Goal: Navigation & Orientation: Find specific page/section

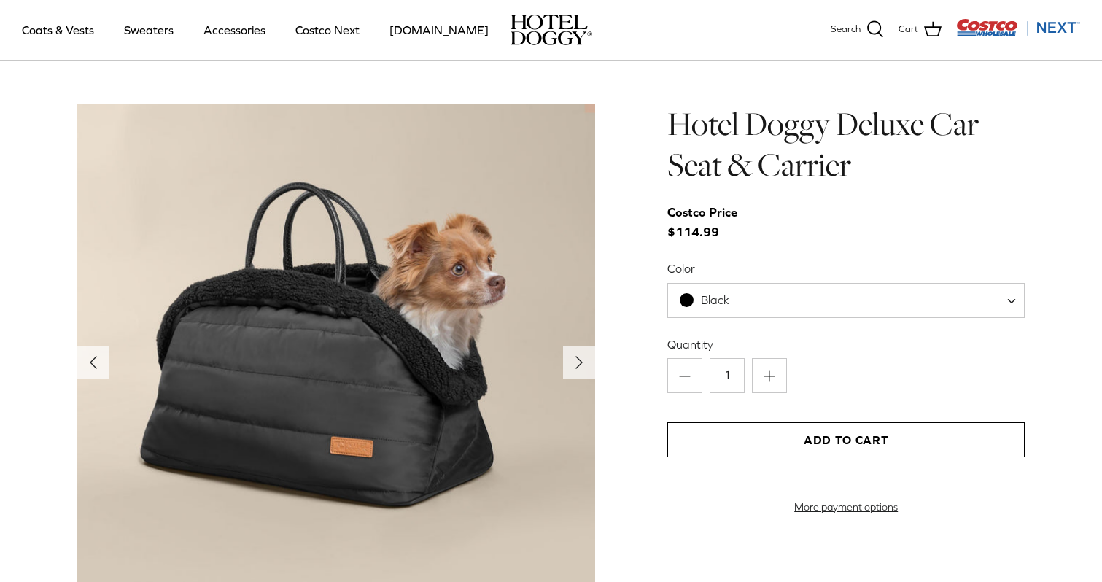
scroll to position [1457, 0]
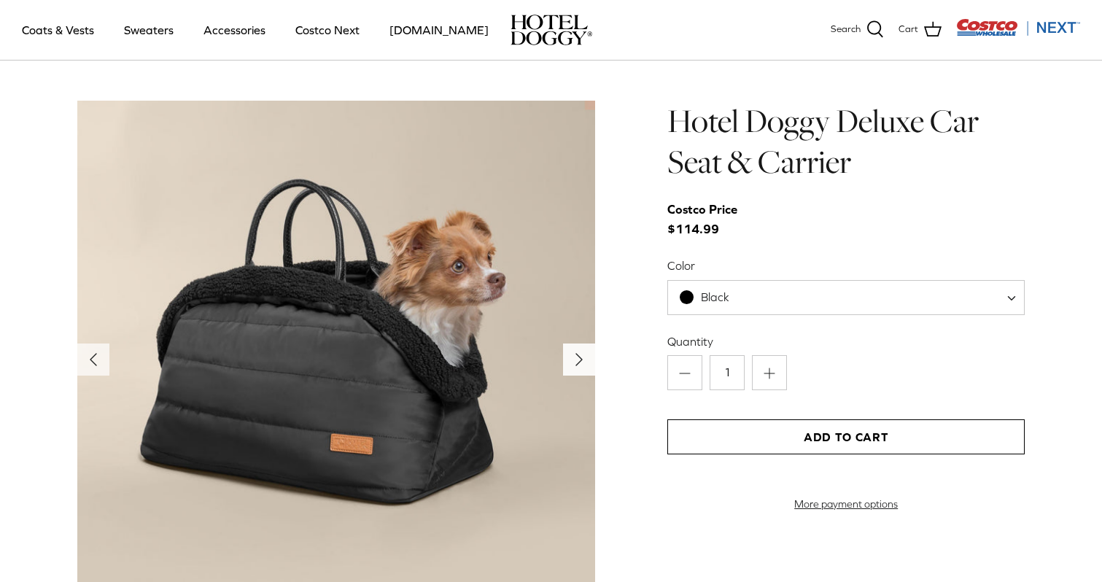
click at [579, 356] on polyline "Next" at bounding box center [579, 360] width 6 height 12
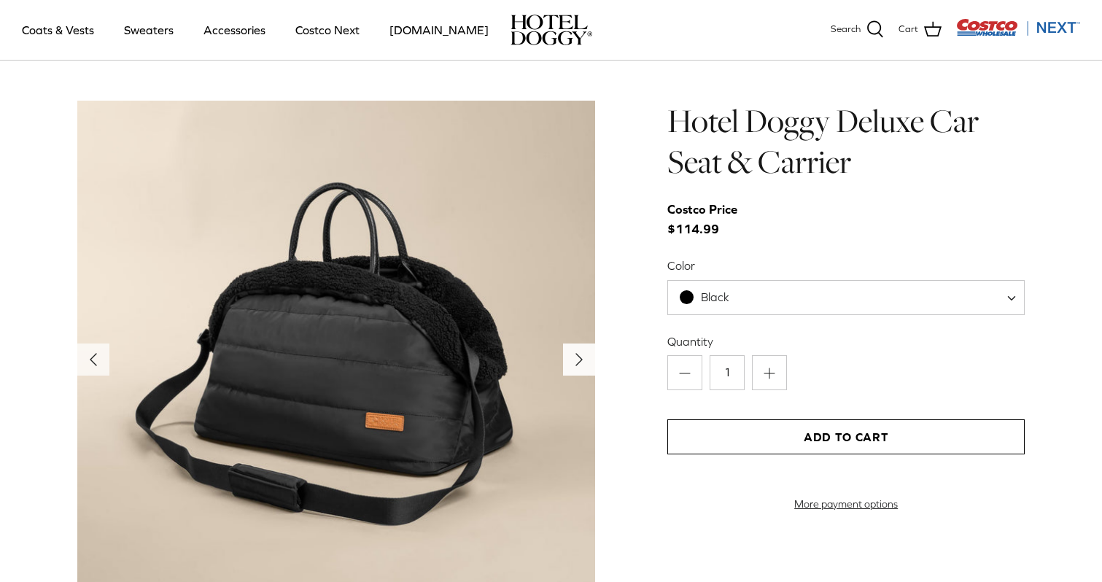
click at [579, 356] on polyline "Next" at bounding box center [579, 360] width 6 height 12
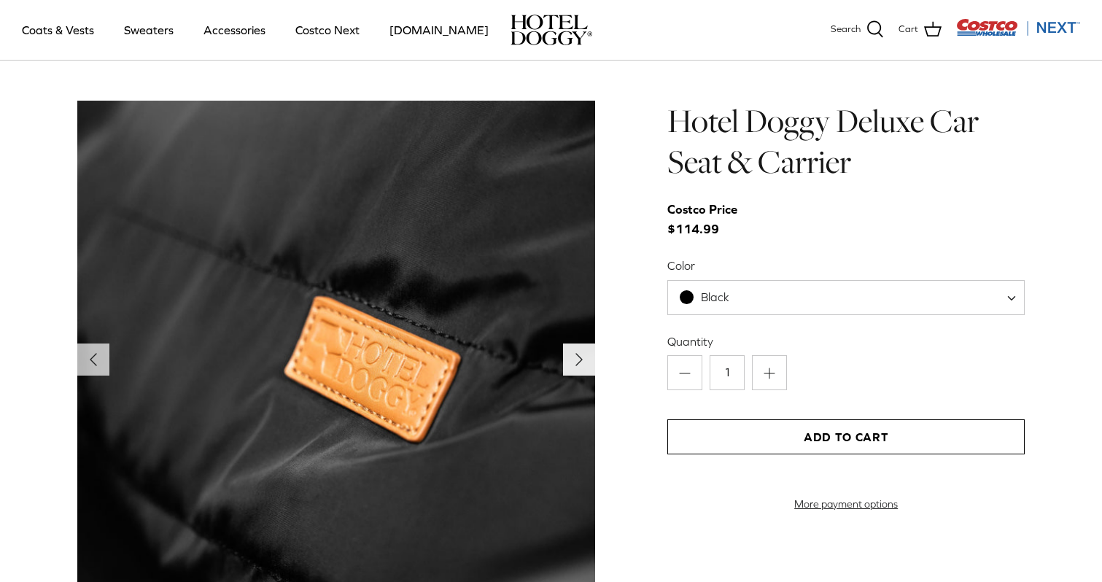
click at [579, 356] on polyline "Next" at bounding box center [579, 360] width 6 height 12
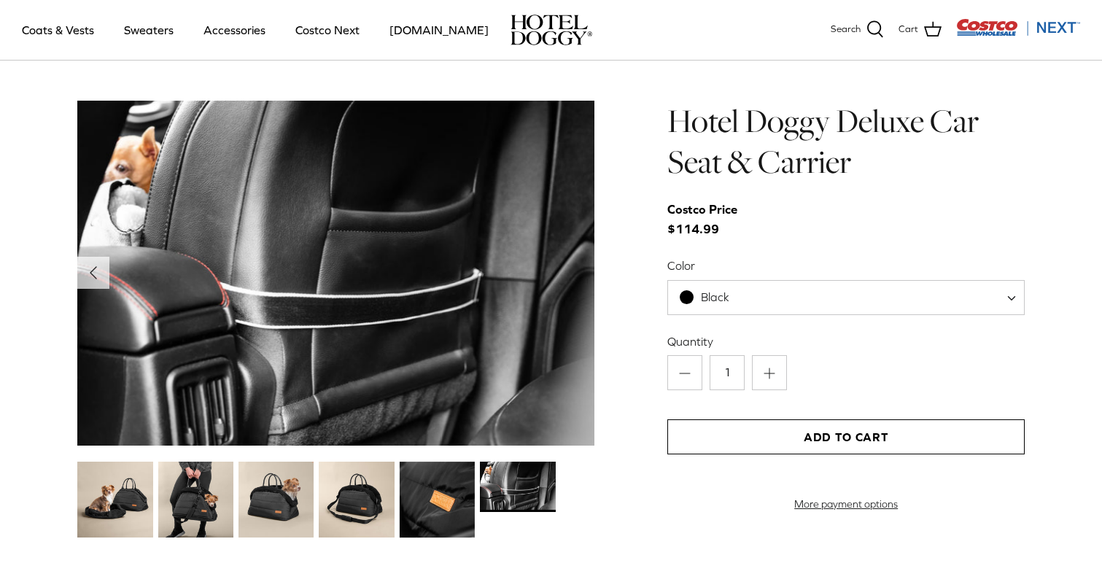
click at [579, 356] on img at bounding box center [336, 274] width 518 height 346
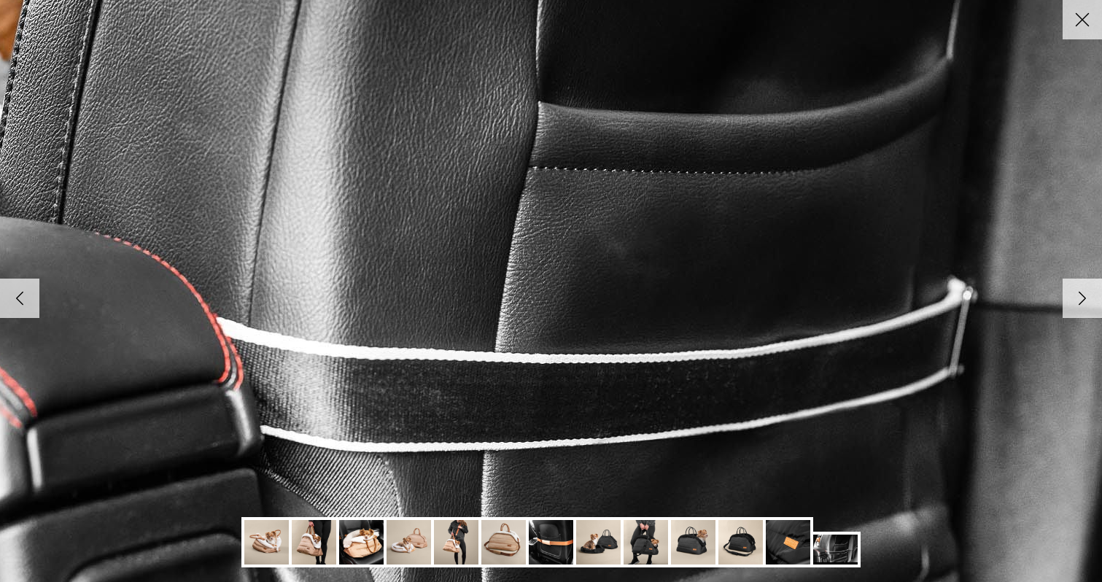
click at [579, 356] on img at bounding box center [551, 291] width 1493 height 997
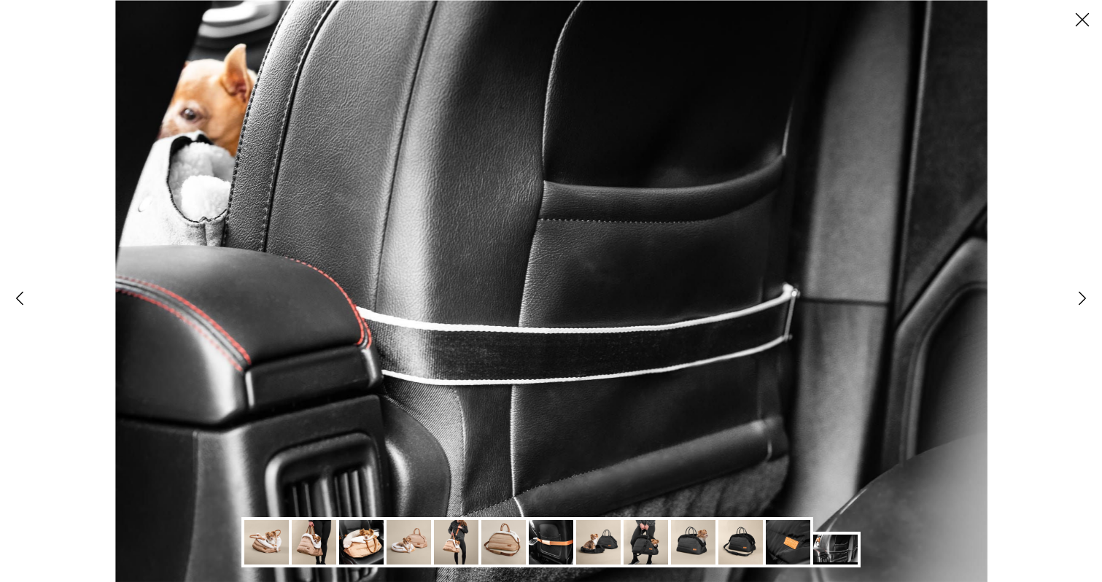
click at [579, 356] on img at bounding box center [551, 291] width 872 height 582
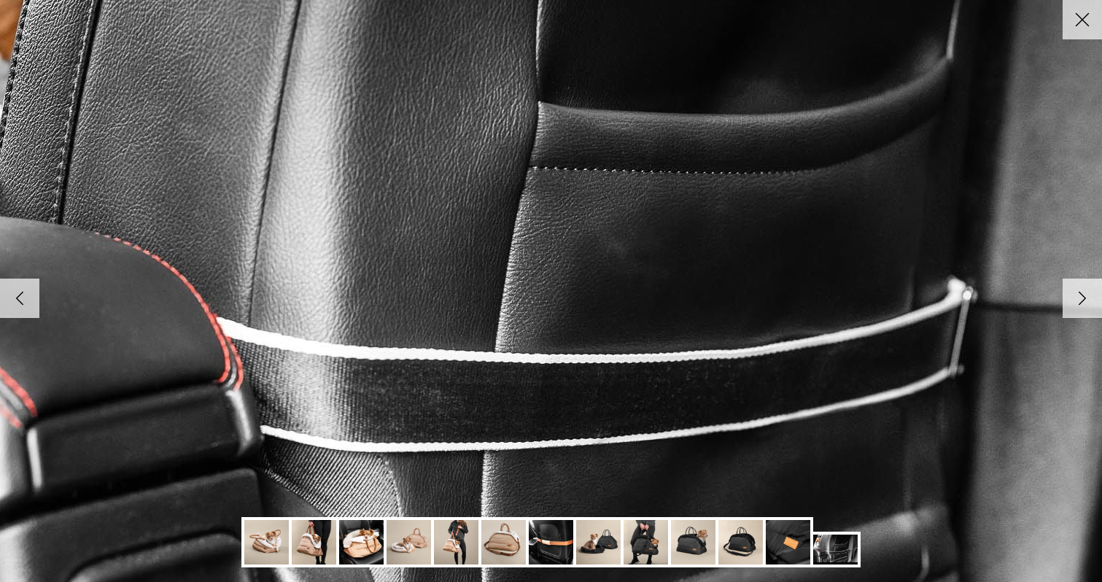
click at [579, 356] on img at bounding box center [551, 291] width 1493 height 997
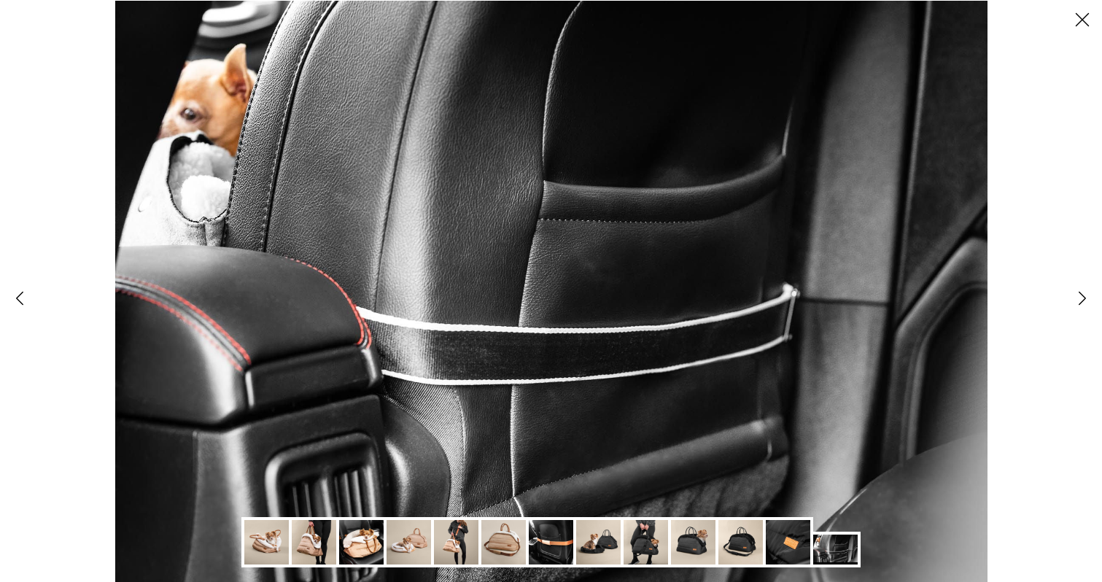
click at [265, 536] on img at bounding box center [266, 542] width 44 height 44
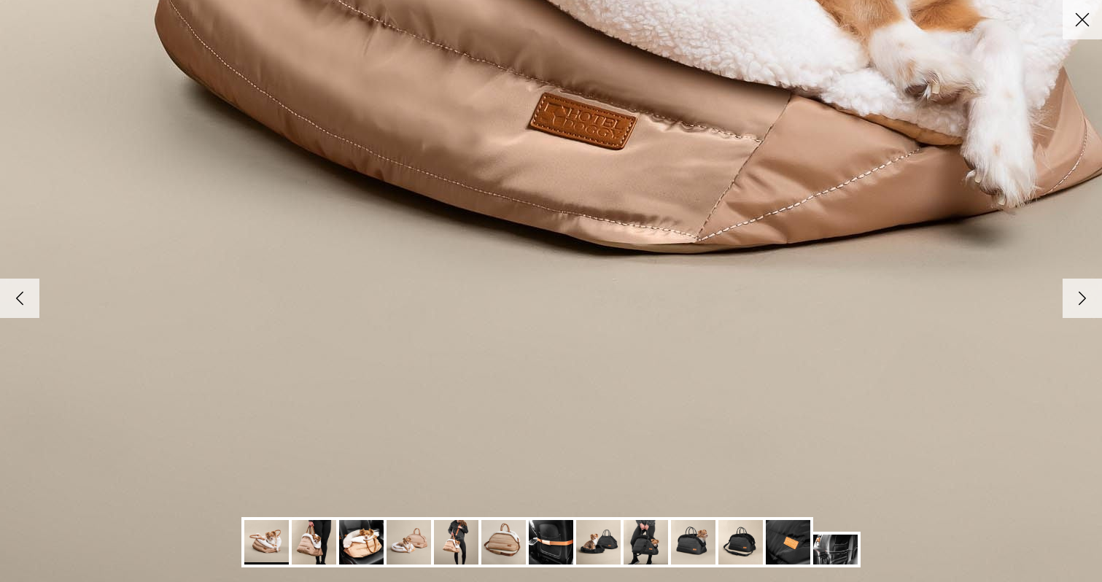
click at [313, 541] on img at bounding box center [314, 542] width 44 height 44
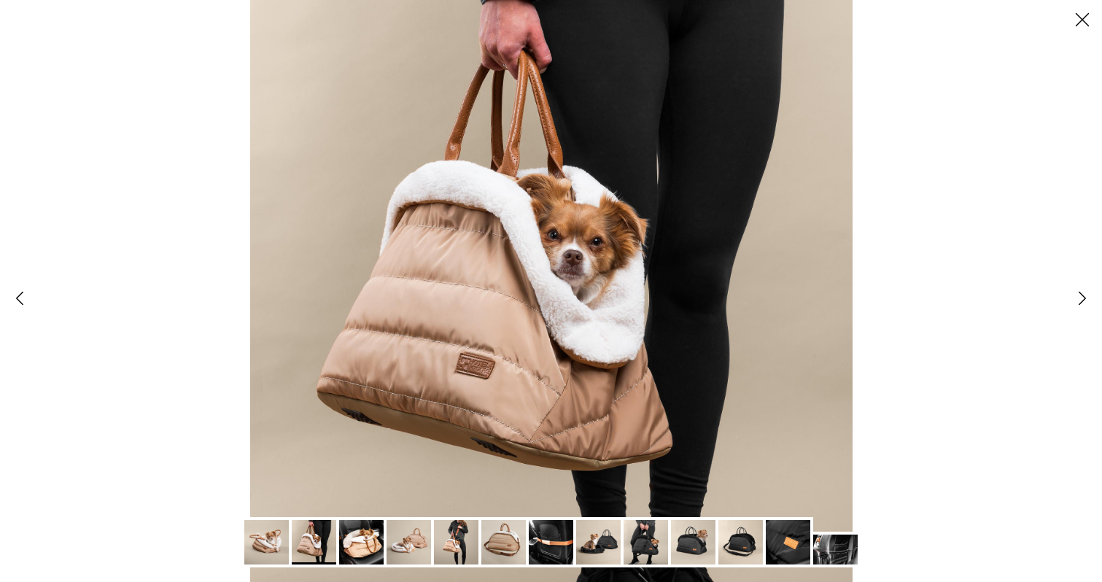
click at [359, 543] on img at bounding box center [361, 542] width 44 height 44
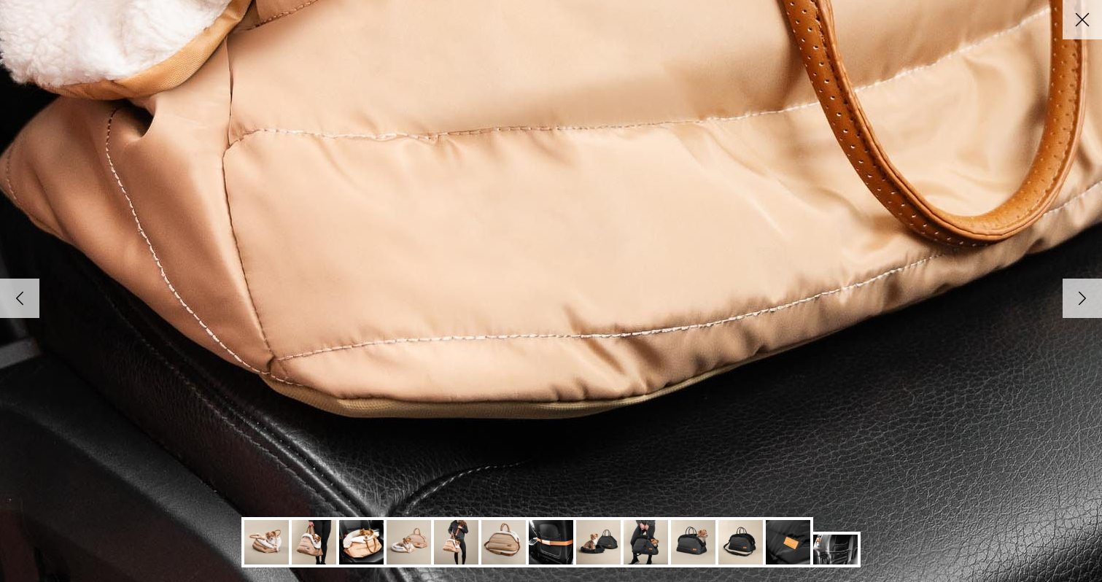
click at [421, 542] on img at bounding box center [408, 542] width 44 height 44
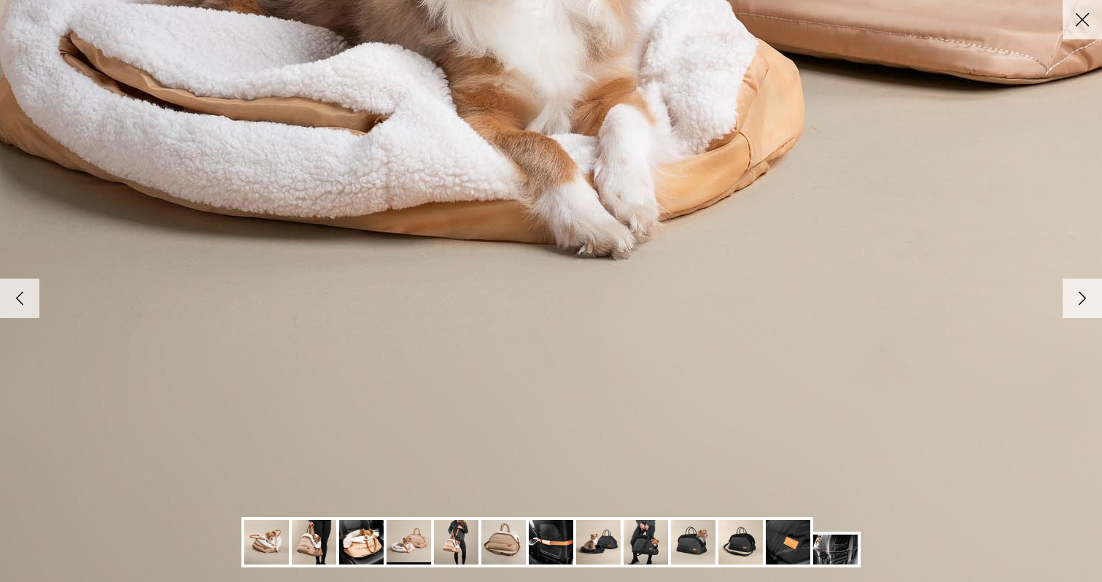
click at [464, 542] on img at bounding box center [456, 542] width 44 height 44
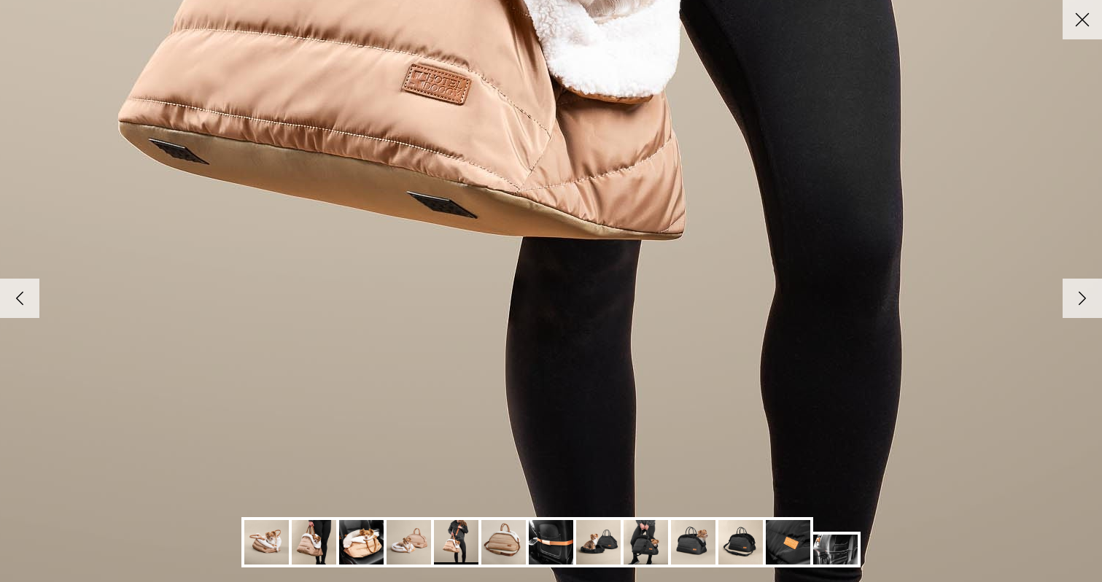
click at [489, 542] on img at bounding box center [503, 542] width 44 height 44
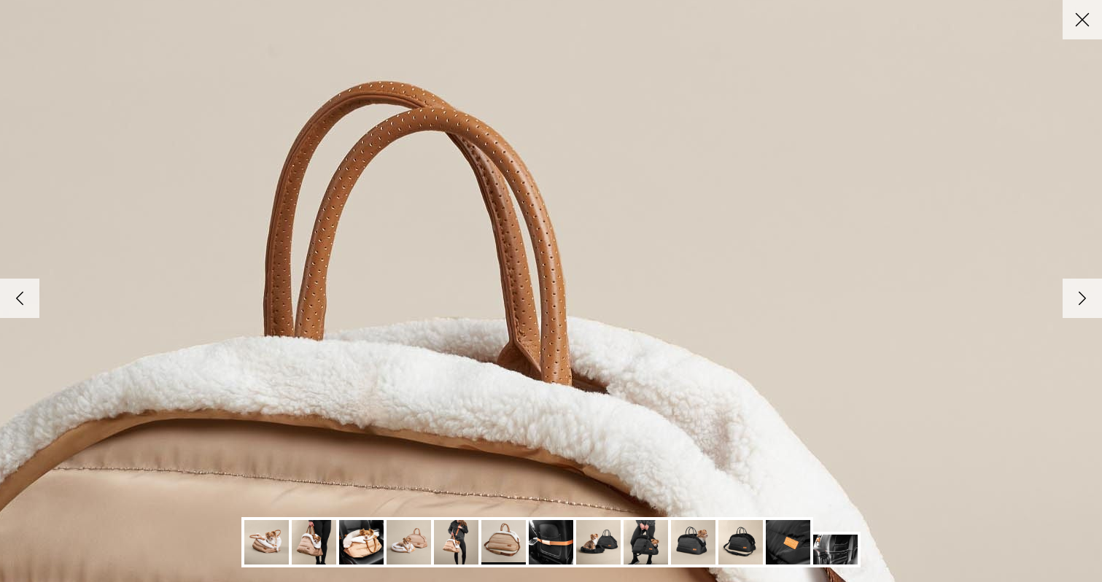
click at [1075, 19] on icon "Close" at bounding box center [1081, 19] width 25 height 25
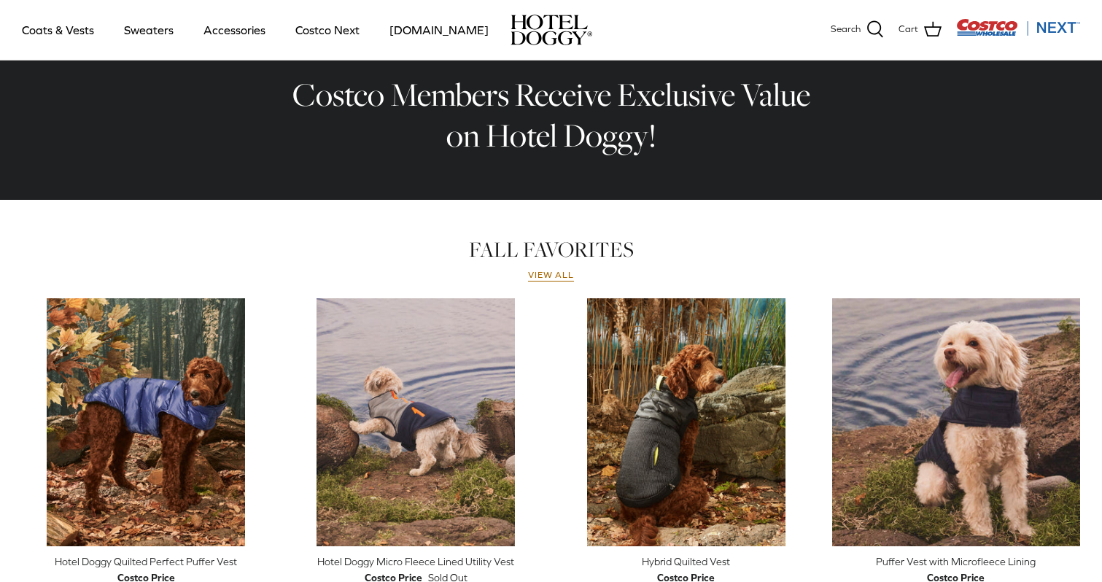
scroll to position [503, 0]
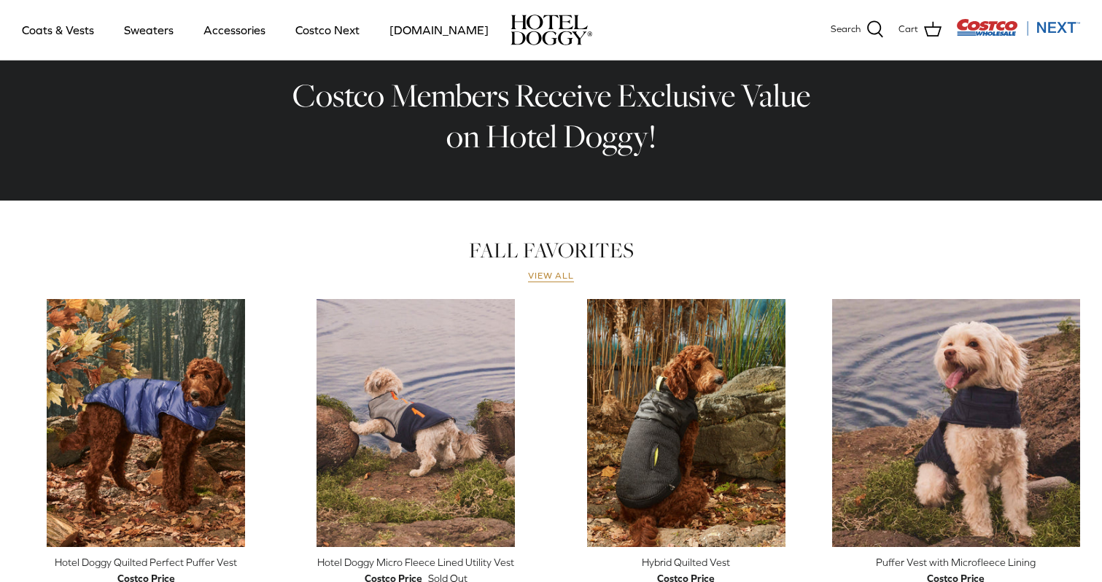
click at [554, 274] on link "View all" at bounding box center [551, 276] width 47 height 12
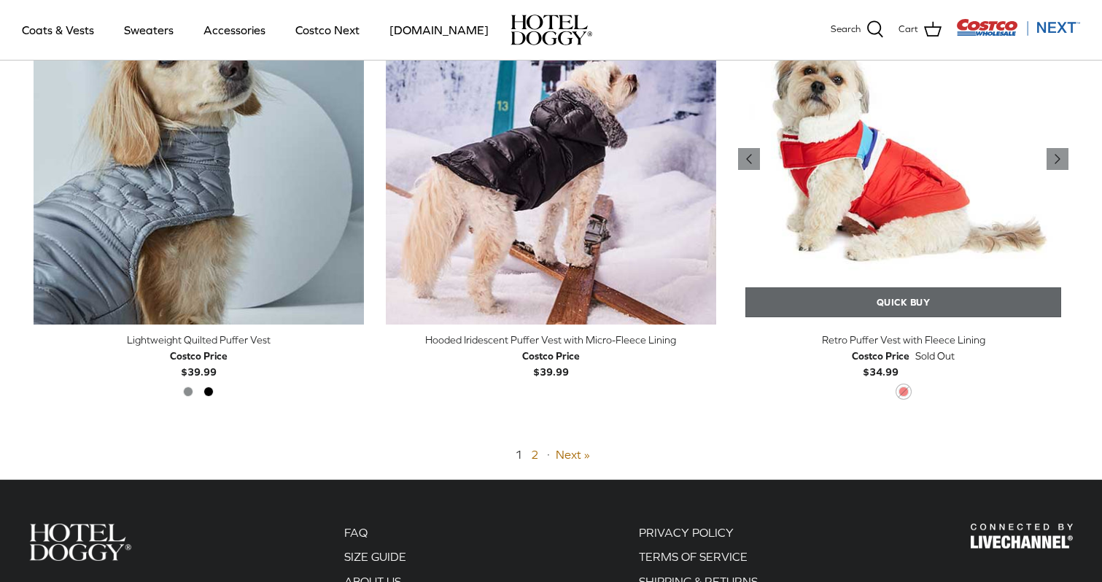
scroll to position [3571, 0]
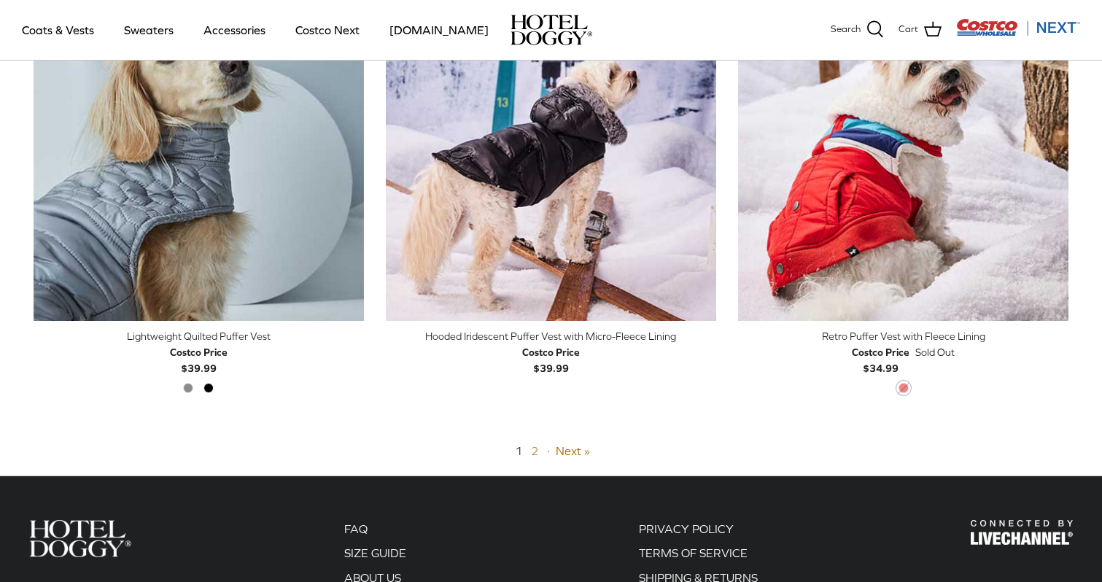
click at [537, 444] on link "2" at bounding box center [534, 450] width 7 height 13
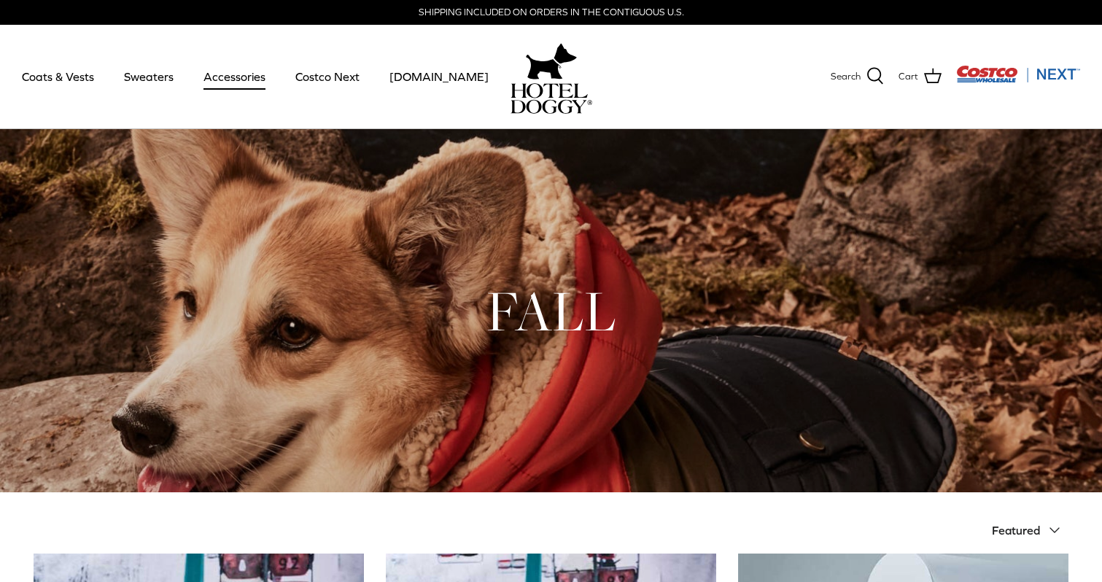
click at [225, 79] on link "Accessories" at bounding box center [234, 77] width 88 height 50
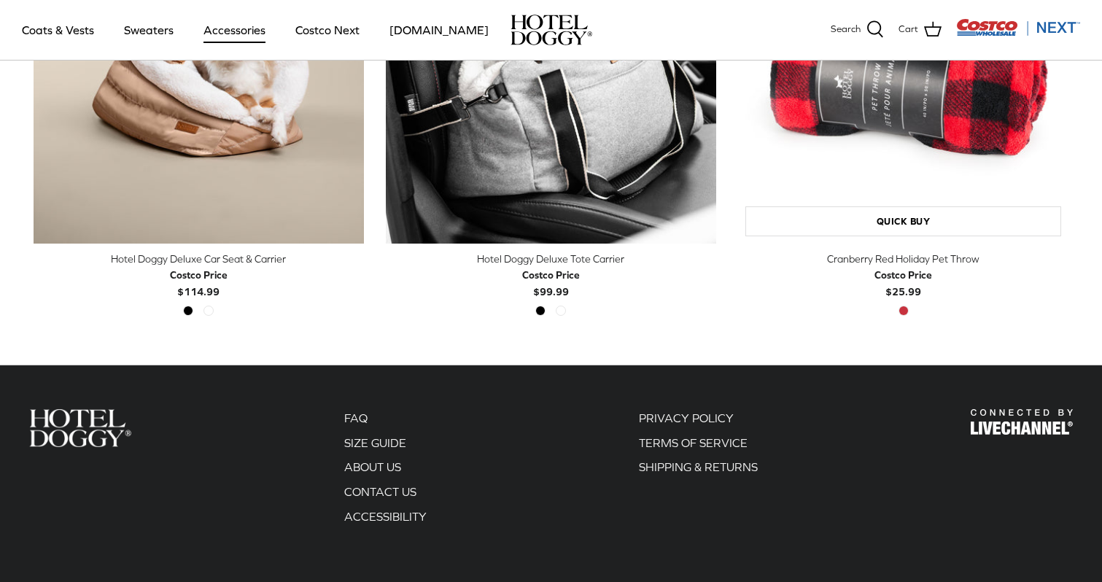
scroll to position [592, 0]
